Goal: Find specific page/section: Find specific page/section

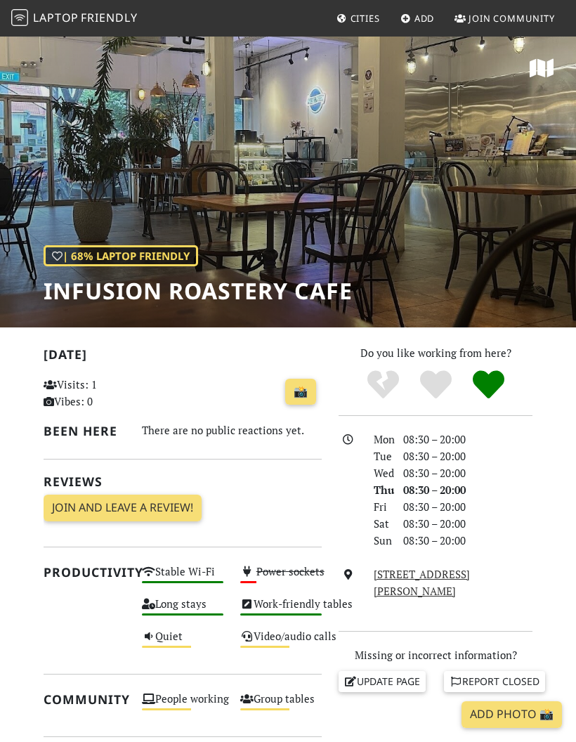
click at [53, 18] on span "Laptop" at bounding box center [56, 17] width 46 height 15
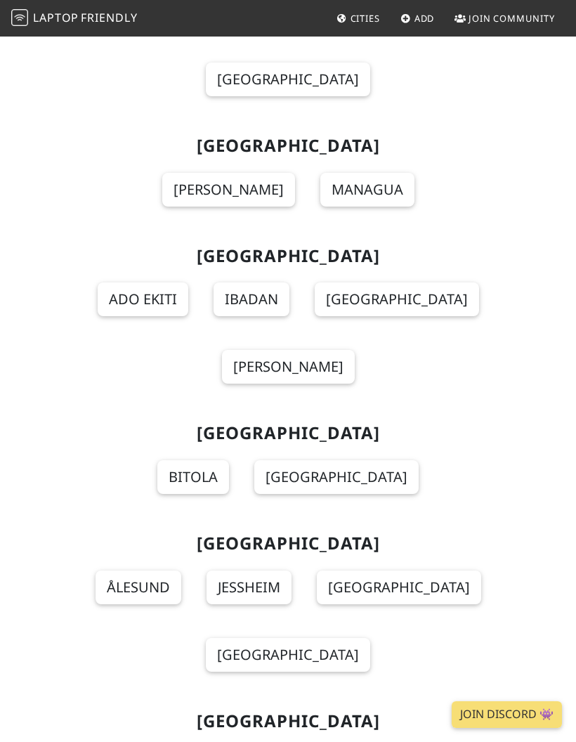
scroll to position [15129, 0]
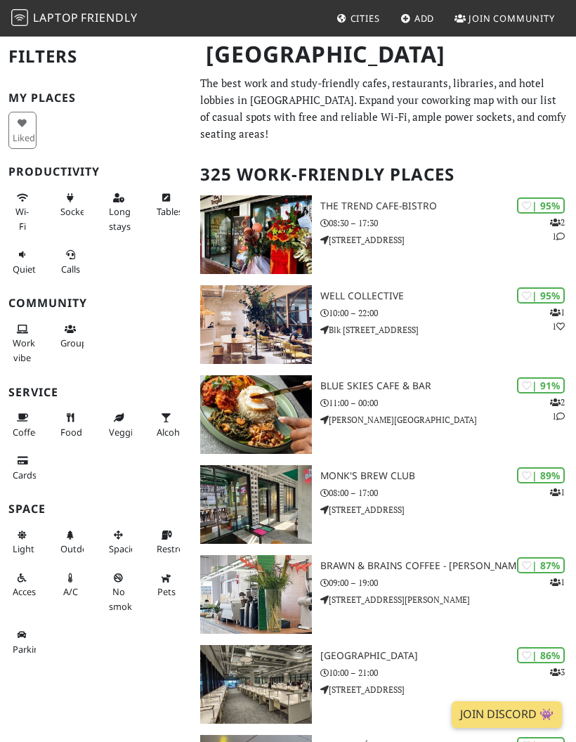
click at [73, 205] on span "Sockets" at bounding box center [76, 211] width 32 height 13
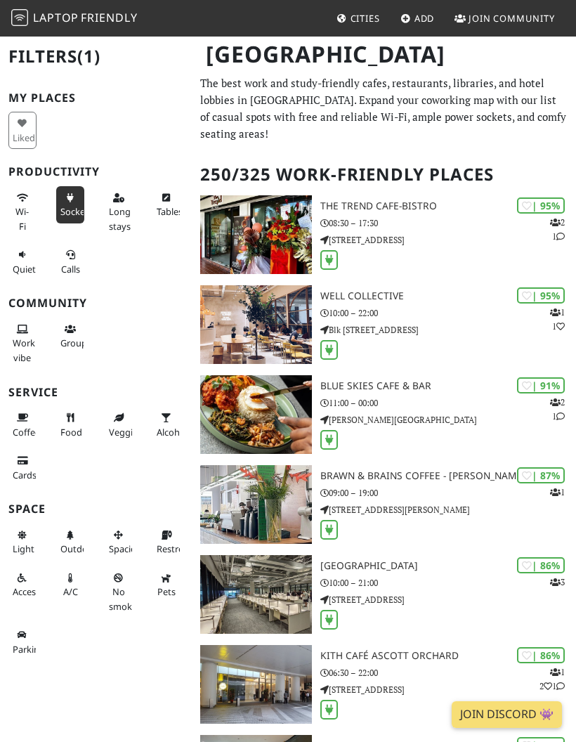
click at [71, 426] on span "Food" at bounding box center [71, 432] width 22 height 13
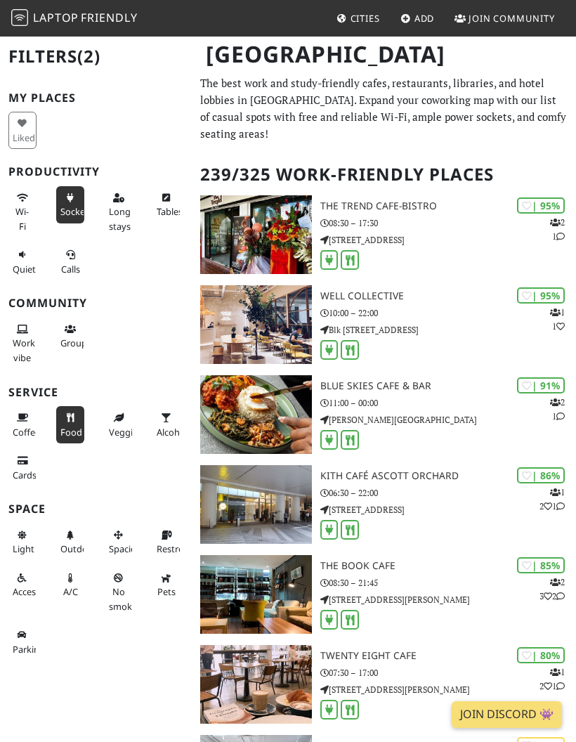
click at [476, 233] on p "531 Upper Cross St" at bounding box center [448, 239] width 256 height 13
click at [492, 233] on p "531 Upper Cross St" at bounding box center [448, 239] width 256 height 13
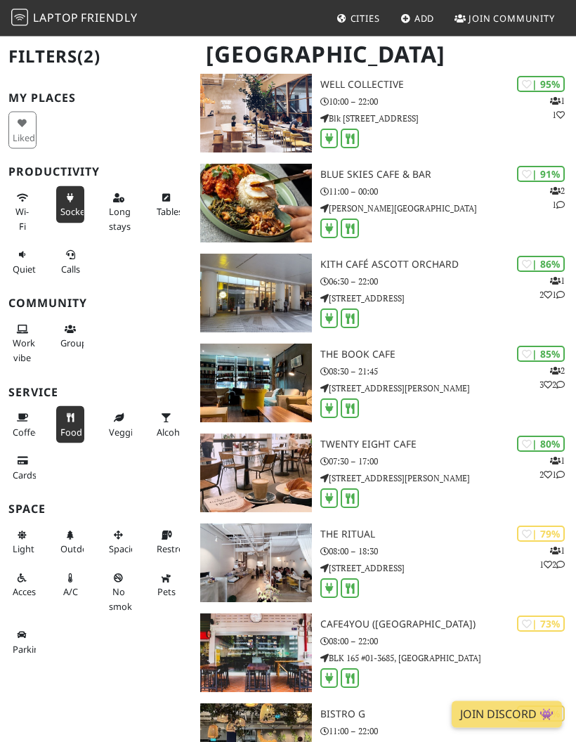
scroll to position [207, 0]
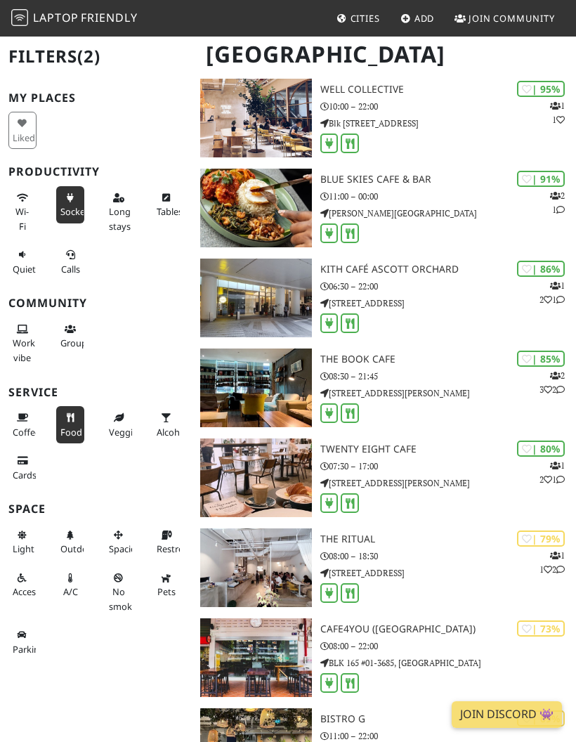
click at [23, 205] on span "Wi-Fi" at bounding box center [21, 218] width 13 height 27
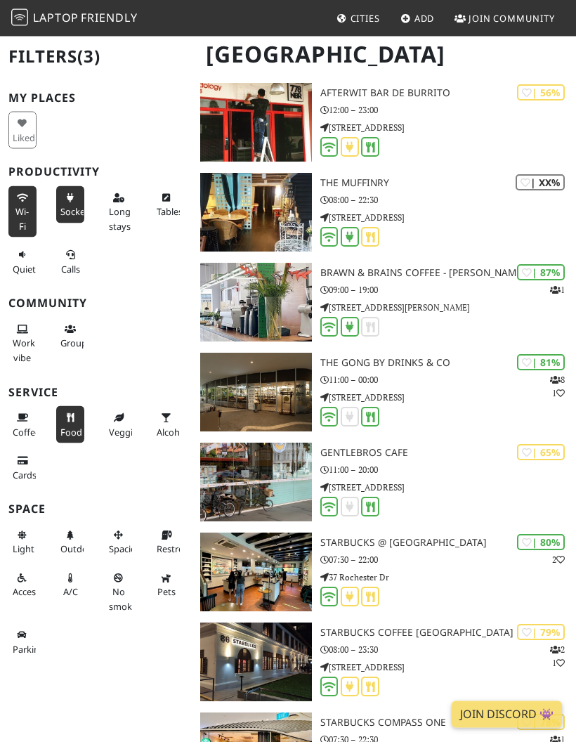
scroll to position [6312, 0]
